Goal: Communication & Community: Answer question/provide support

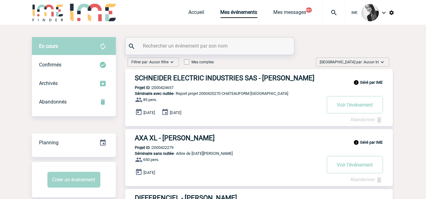
click at [377, 61] on span "Aucun tri" at bounding box center [371, 62] width 15 height 4
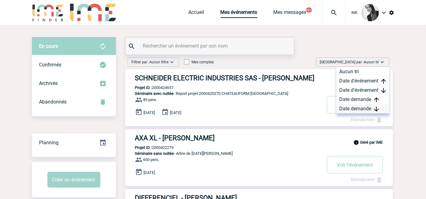
click at [358, 111] on div "Date demande" at bounding box center [362, 108] width 53 height 9
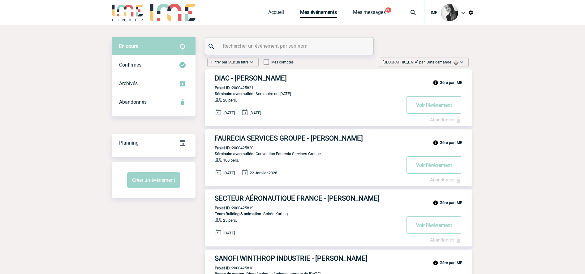
click at [312, 136] on h3 "FAURECIA SERVICES GROUPE - [PERSON_NAME]" at bounding box center [308, 138] width 186 height 8
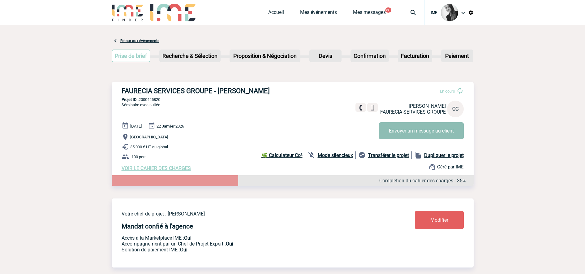
click at [439, 132] on button "Envoyer un message au client" at bounding box center [421, 130] width 85 height 17
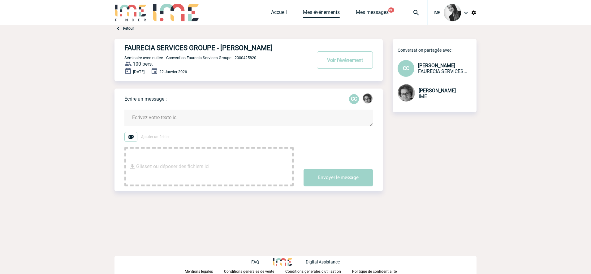
drag, startPoint x: 322, startPoint y: 10, endPoint x: 325, endPoint y: 13, distance: 4.0
click at [323, 10] on link "Mes événements" at bounding box center [321, 13] width 37 height 9
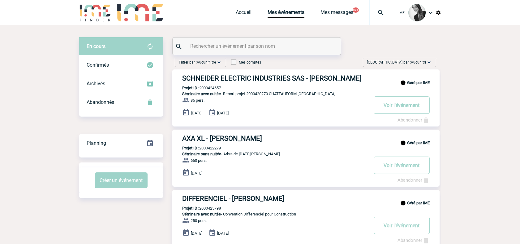
click at [412, 62] on span "Aucun tri" at bounding box center [418, 62] width 15 height 4
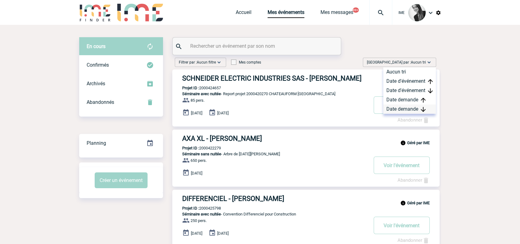
click at [411, 110] on div "Date demande" at bounding box center [410, 108] width 53 height 9
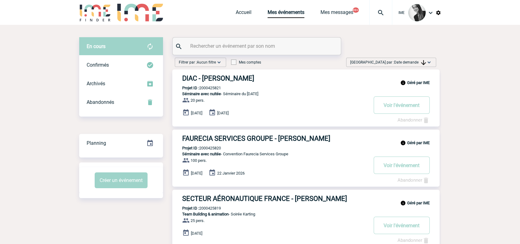
click at [418, 63] on span "Date demande" at bounding box center [410, 62] width 32 height 4
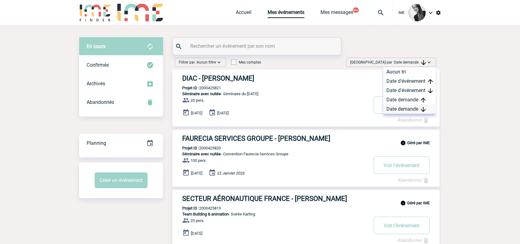
click at [411, 109] on div "Date demande" at bounding box center [410, 108] width 53 height 9
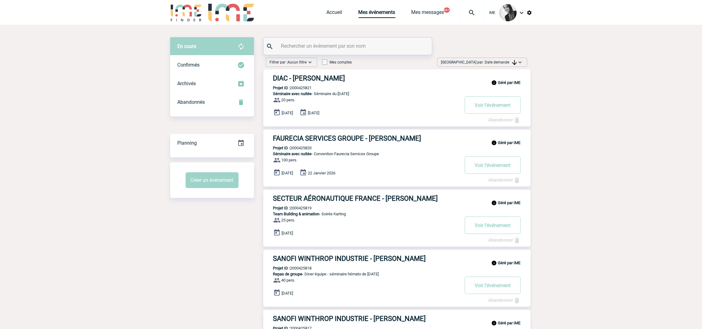
click at [499, 62] on span "Date demande" at bounding box center [501, 62] width 32 height 4
click at [495, 109] on div "Date demande" at bounding box center [501, 108] width 53 height 9
drag, startPoint x: 498, startPoint y: 63, endPoint x: 512, endPoint y: 107, distance: 46.1
click at [498, 63] on span "Date demande" at bounding box center [501, 62] width 32 height 4
click at [510, 106] on div "Date demande" at bounding box center [501, 108] width 53 height 9
